Goal: Transaction & Acquisition: Download file/media

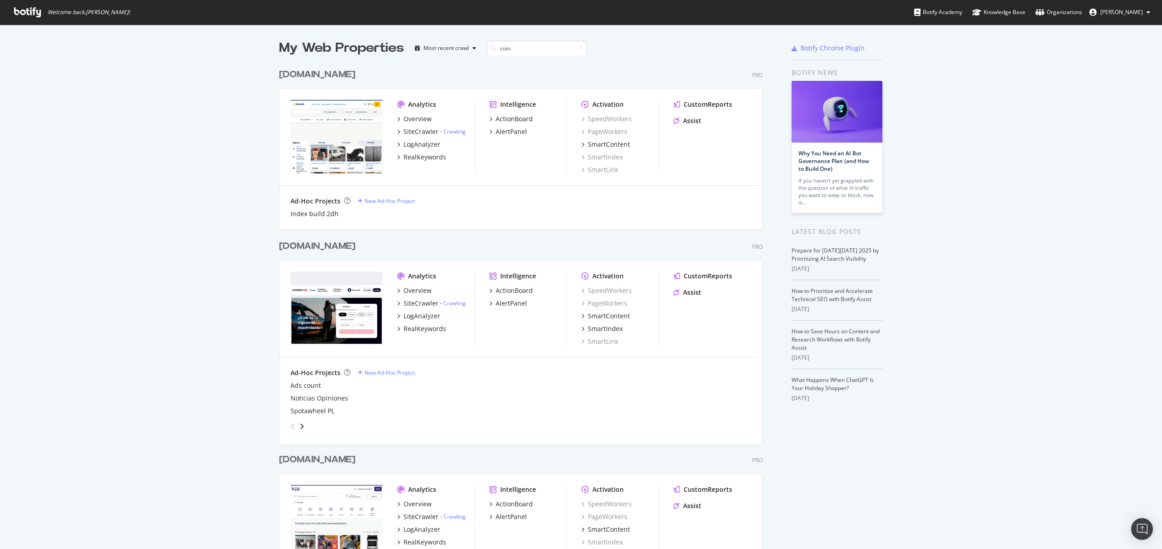
scroll to position [557, 491]
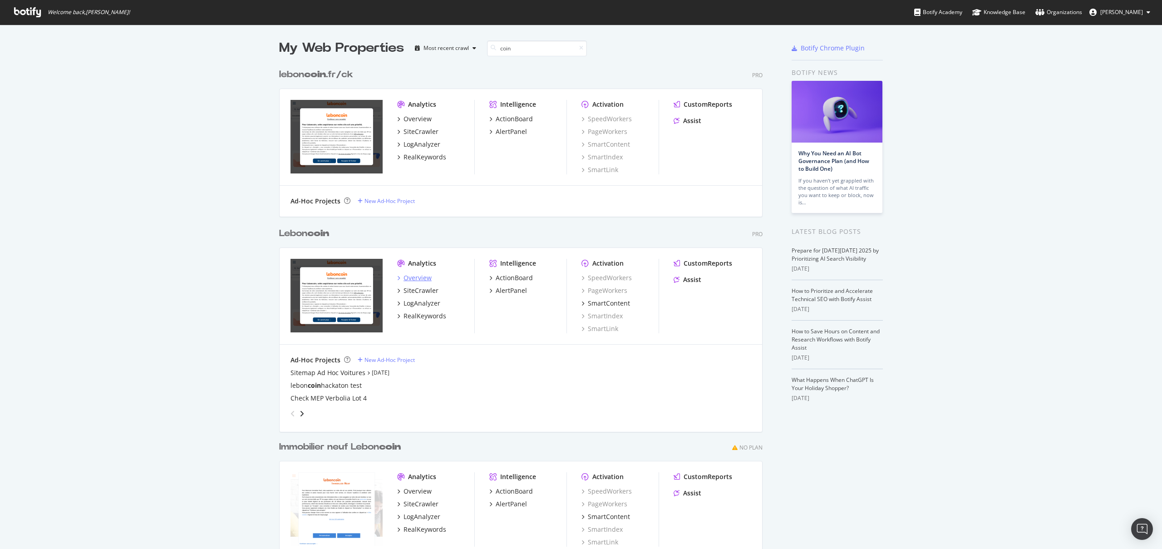
type input "coin"
click at [406, 281] on div "Overview" at bounding box center [418, 277] width 28 height 9
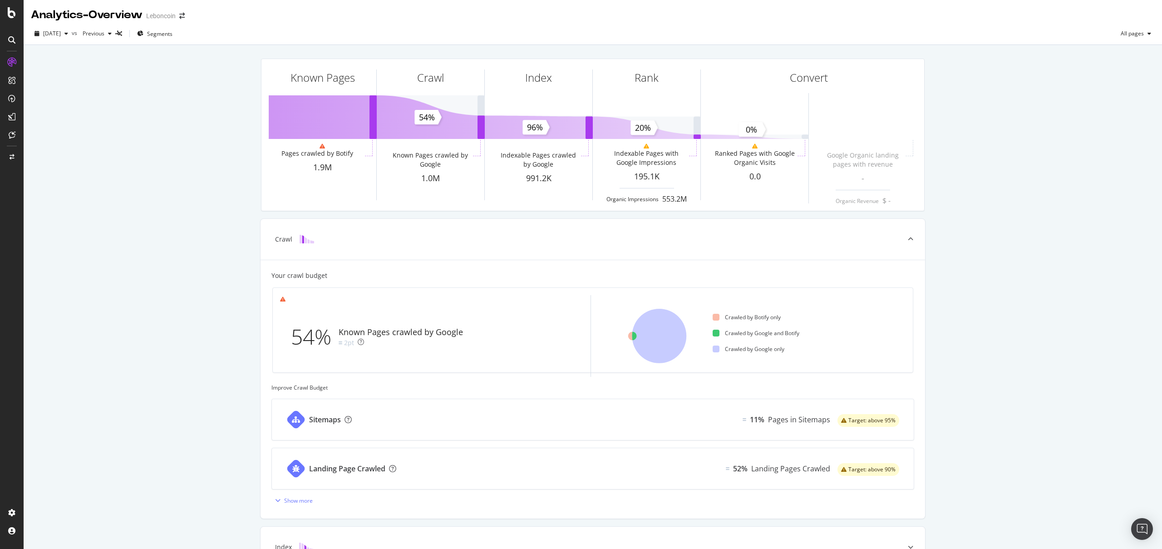
scroll to position [0, 0]
click at [49, 100] on div "ActionBoard" at bounding box center [51, 102] width 35 height 9
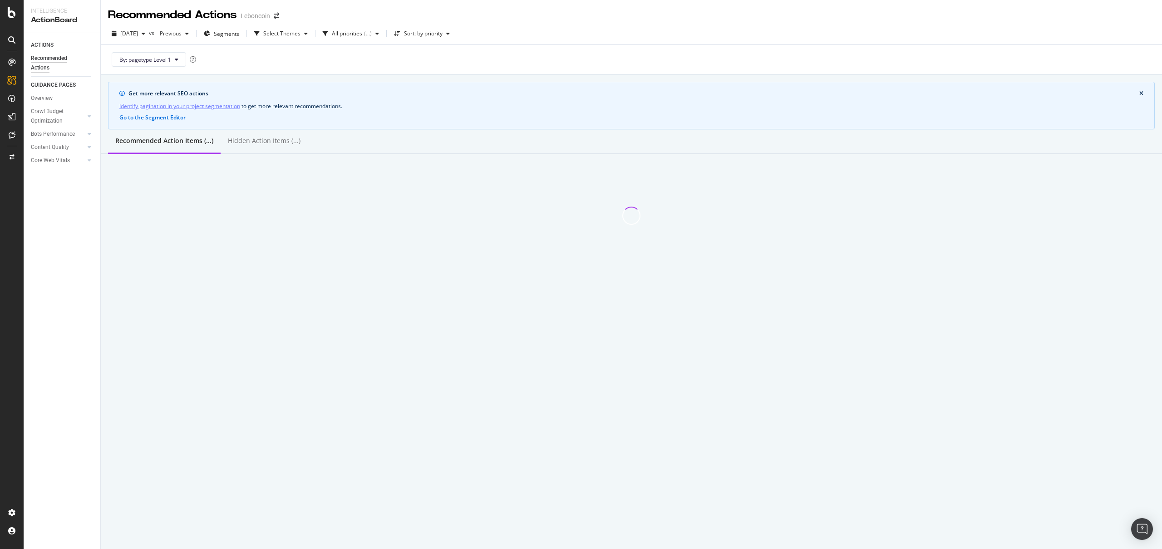
click at [78, 89] on link "GUIDANCE PAGES" at bounding box center [62, 85] width 63 height 10
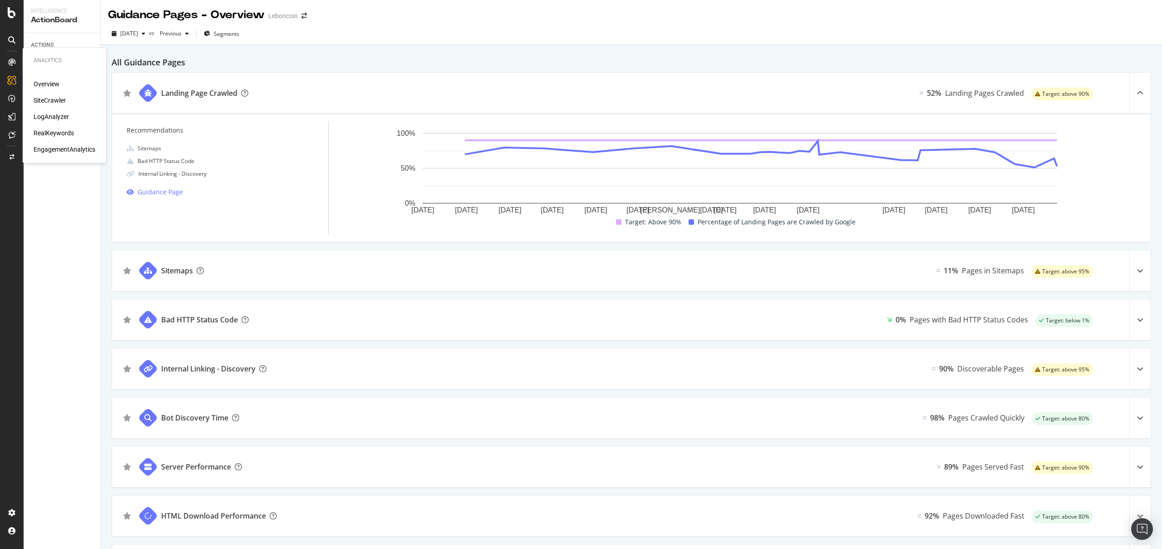
click at [44, 83] on div "Overview" at bounding box center [47, 83] width 26 height 9
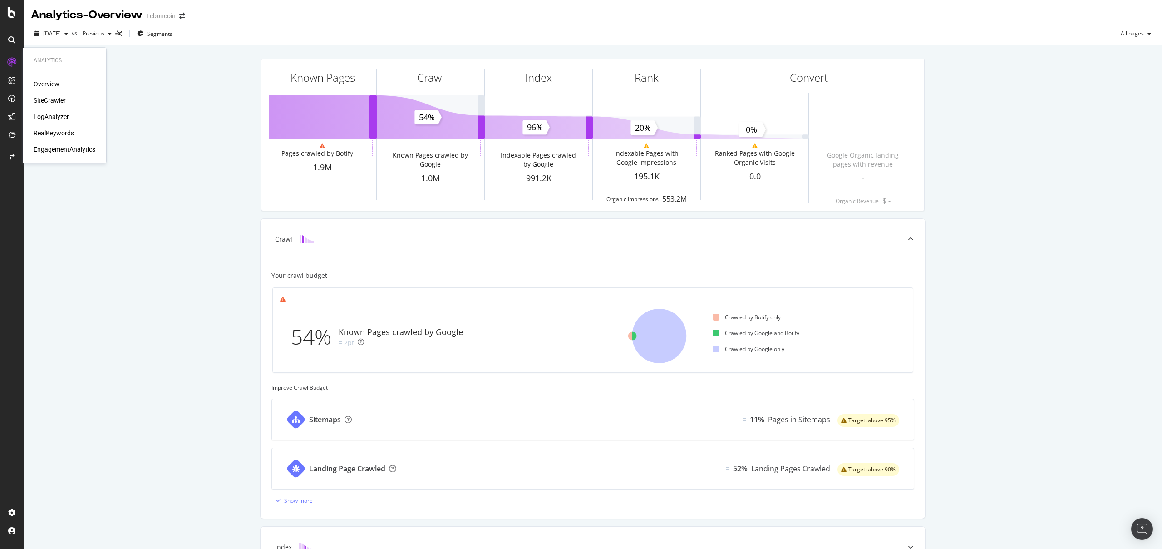
click at [61, 97] on div "SiteCrawler" at bounding box center [50, 100] width 32 height 9
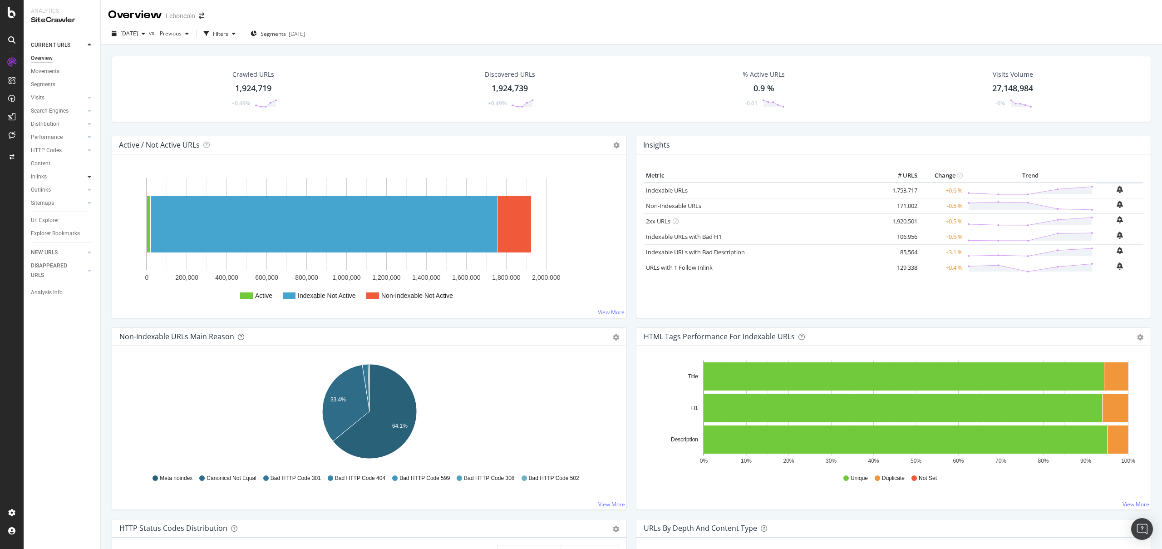
click at [92, 180] on div at bounding box center [89, 176] width 9 height 9
click at [64, 187] on link "Top Charts" at bounding box center [64, 190] width 59 height 10
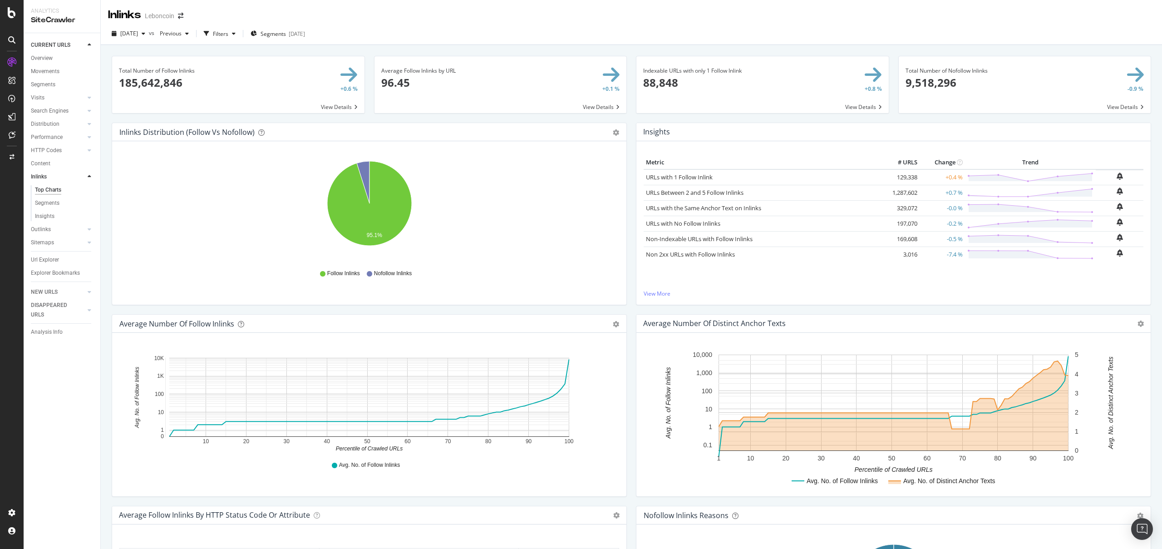
click at [589, 110] on span at bounding box center [501, 84] width 252 height 57
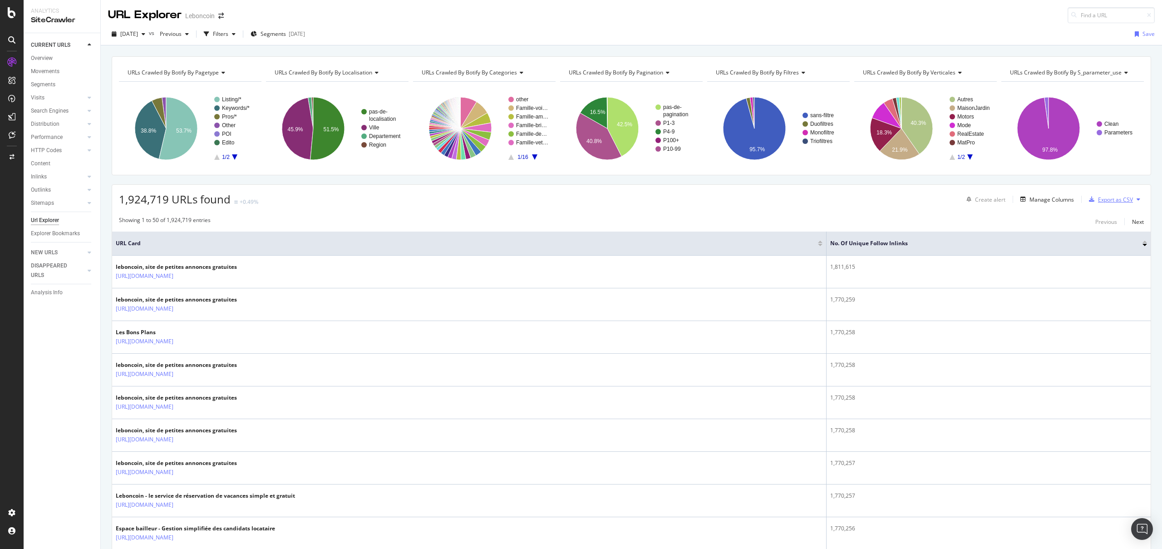
click at [1111, 202] on div "Export as CSV" at bounding box center [1115, 200] width 35 height 8
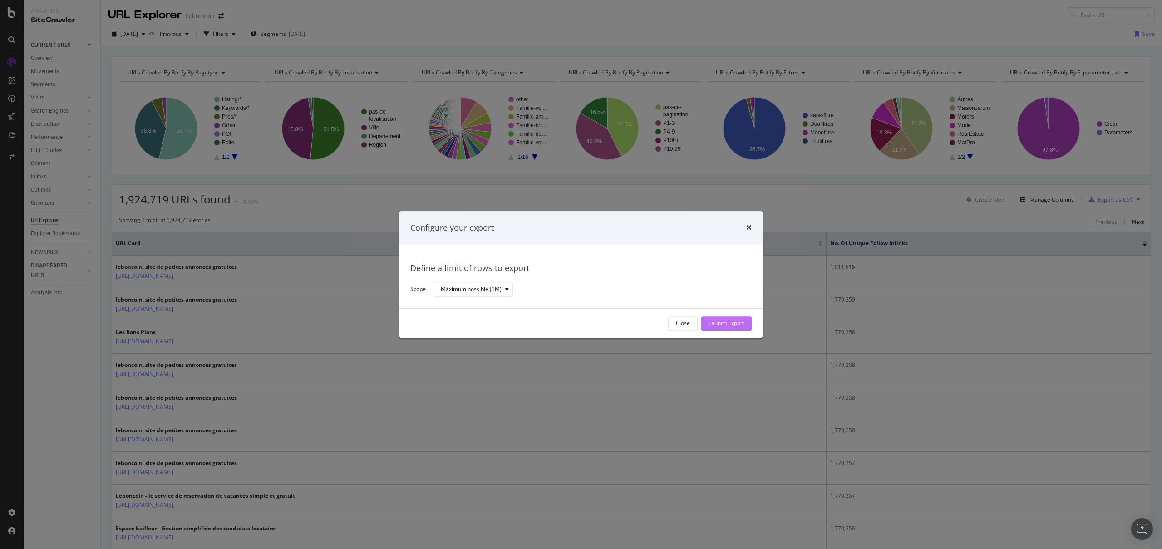
click at [737, 325] on div "Launch Export" at bounding box center [727, 324] width 36 height 8
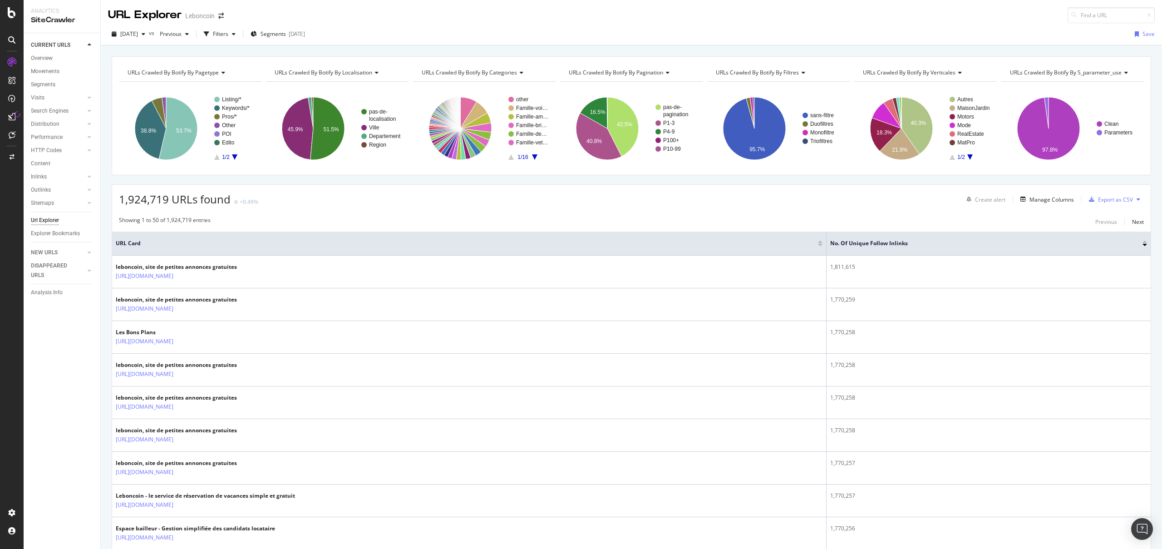
click at [1134, 199] on button at bounding box center [1138, 199] width 11 height 15
click at [910, 203] on div "1,924,719 URLs found +0.49% Create alert Manage Columns Export as CSV" at bounding box center [631, 196] width 1039 height 22
click at [1113, 200] on div "Export as CSV" at bounding box center [1115, 200] width 35 height 8
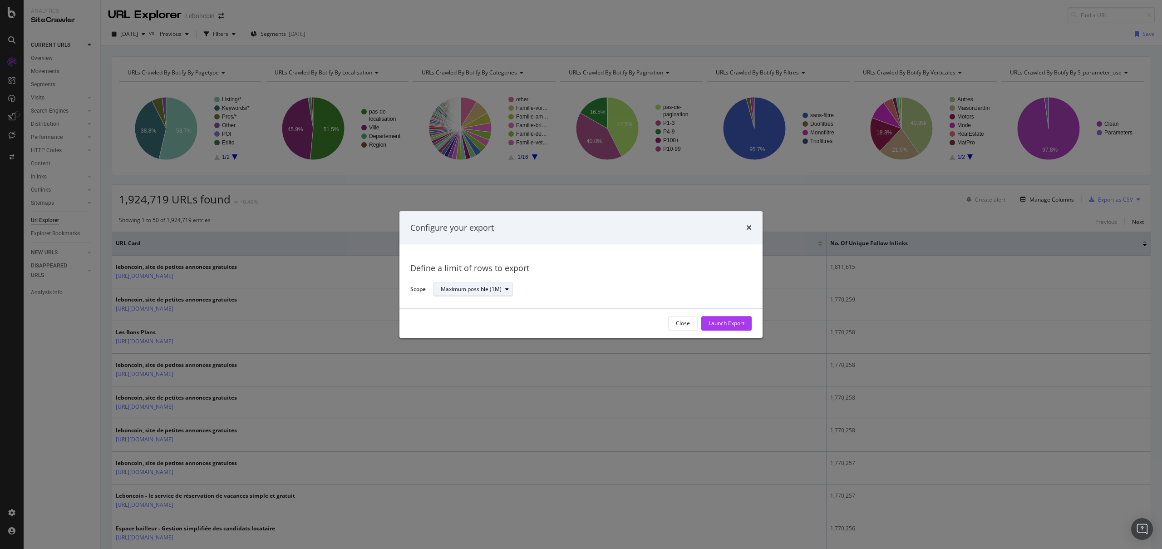
click at [508, 291] on icon "modal" at bounding box center [507, 289] width 4 height 5
click at [637, 261] on div "Define a limit of rows to export Scope Maximum possible (1M)" at bounding box center [580, 277] width 341 height 42
click at [742, 325] on div "Launch Export" at bounding box center [727, 324] width 36 height 8
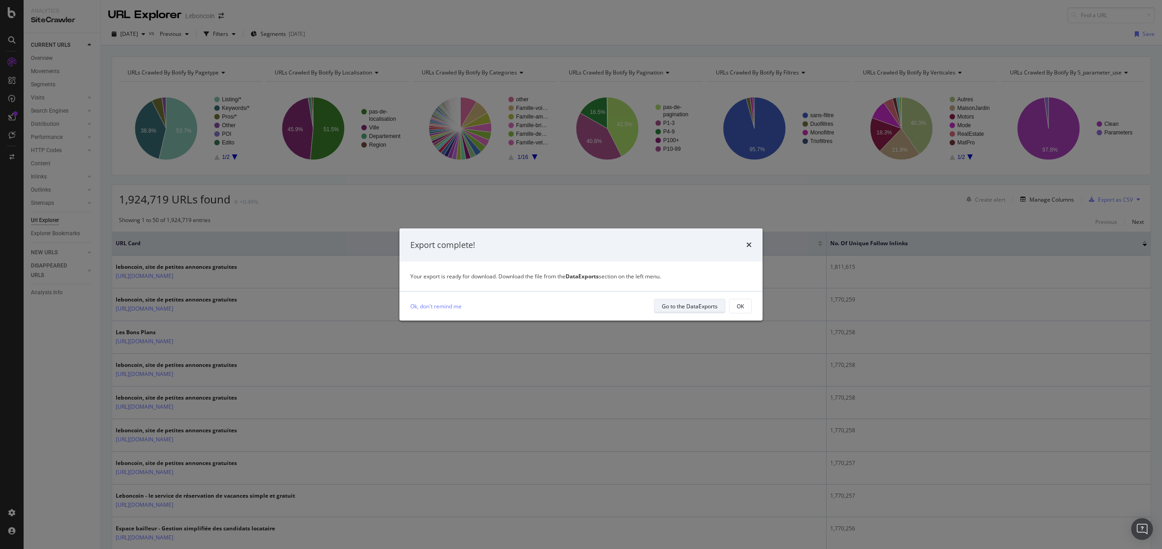
click at [702, 305] on div "Go to the DataExports" at bounding box center [690, 306] width 56 height 8
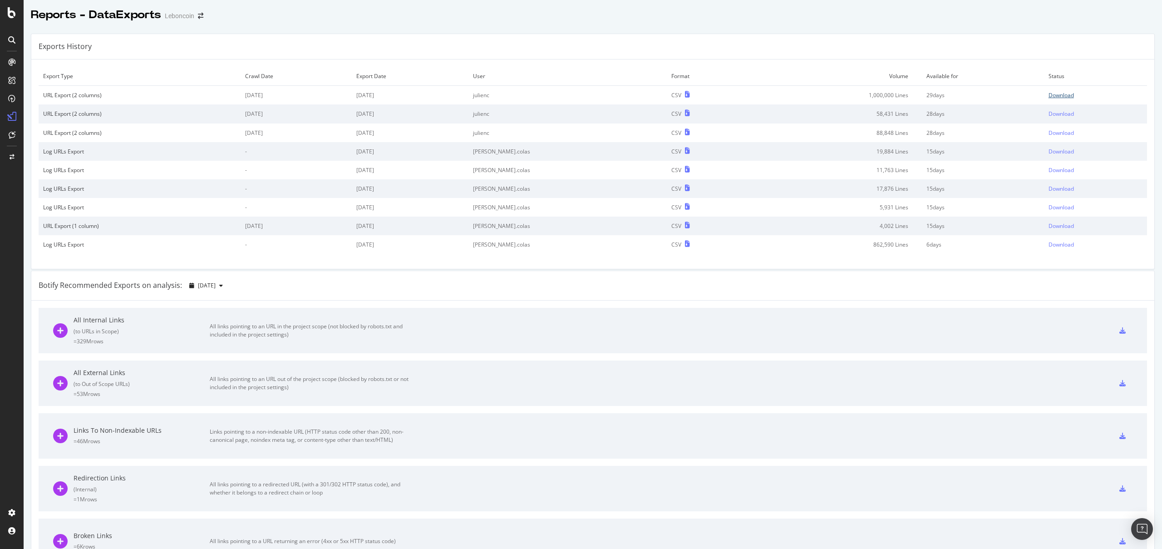
click at [1054, 96] on div "Download" at bounding box center [1061, 95] width 25 height 8
click at [1049, 115] on div "Download" at bounding box center [1061, 114] width 25 height 8
click at [1051, 131] on div "Download" at bounding box center [1061, 133] width 25 height 8
